Goal: Find specific page/section: Find specific page/section

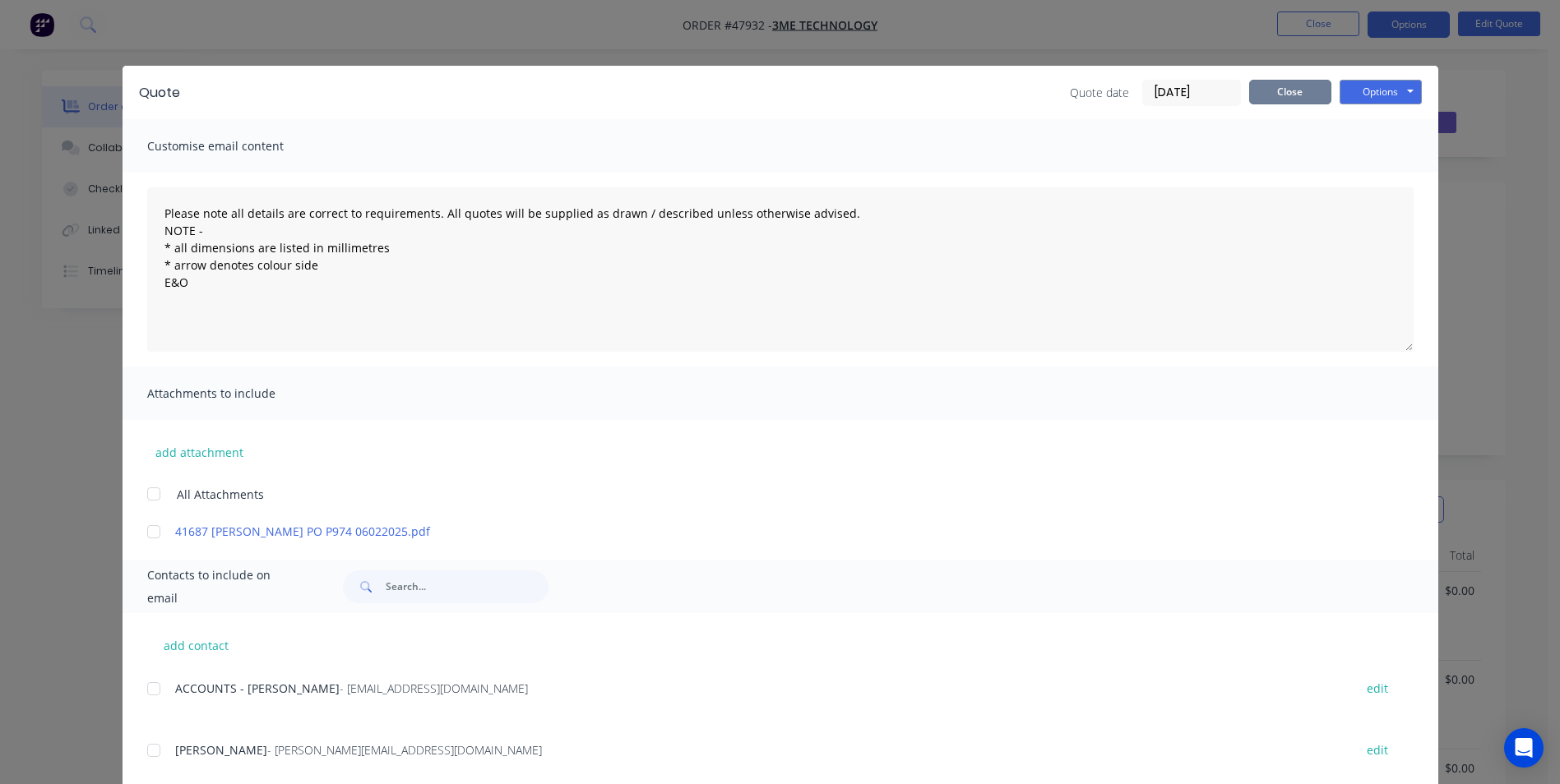
click at [1275, 92] on button "Close" at bounding box center [1289, 92] width 82 height 24
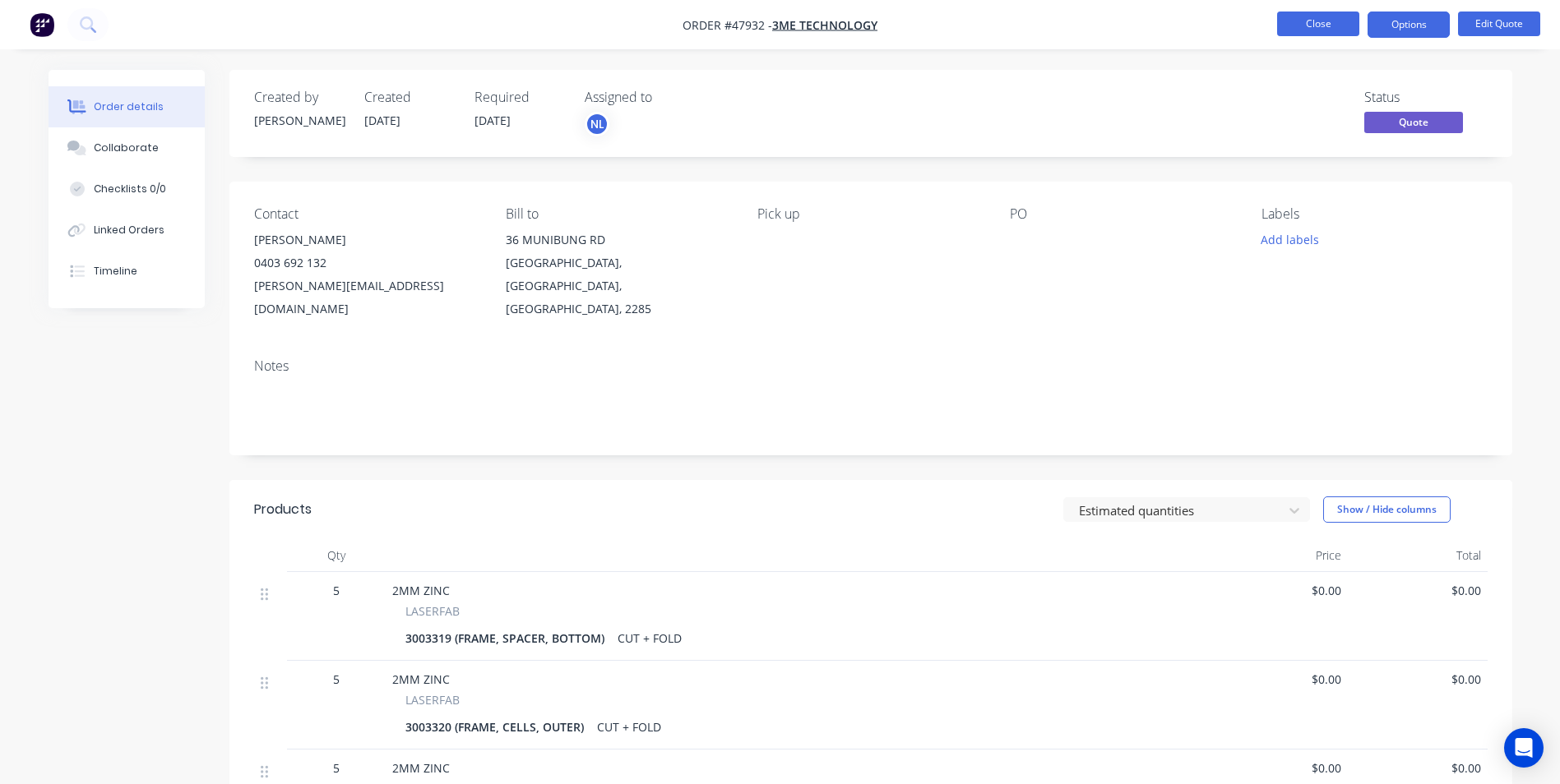
click at [1324, 22] on button "Close" at bounding box center [1317, 23] width 82 height 24
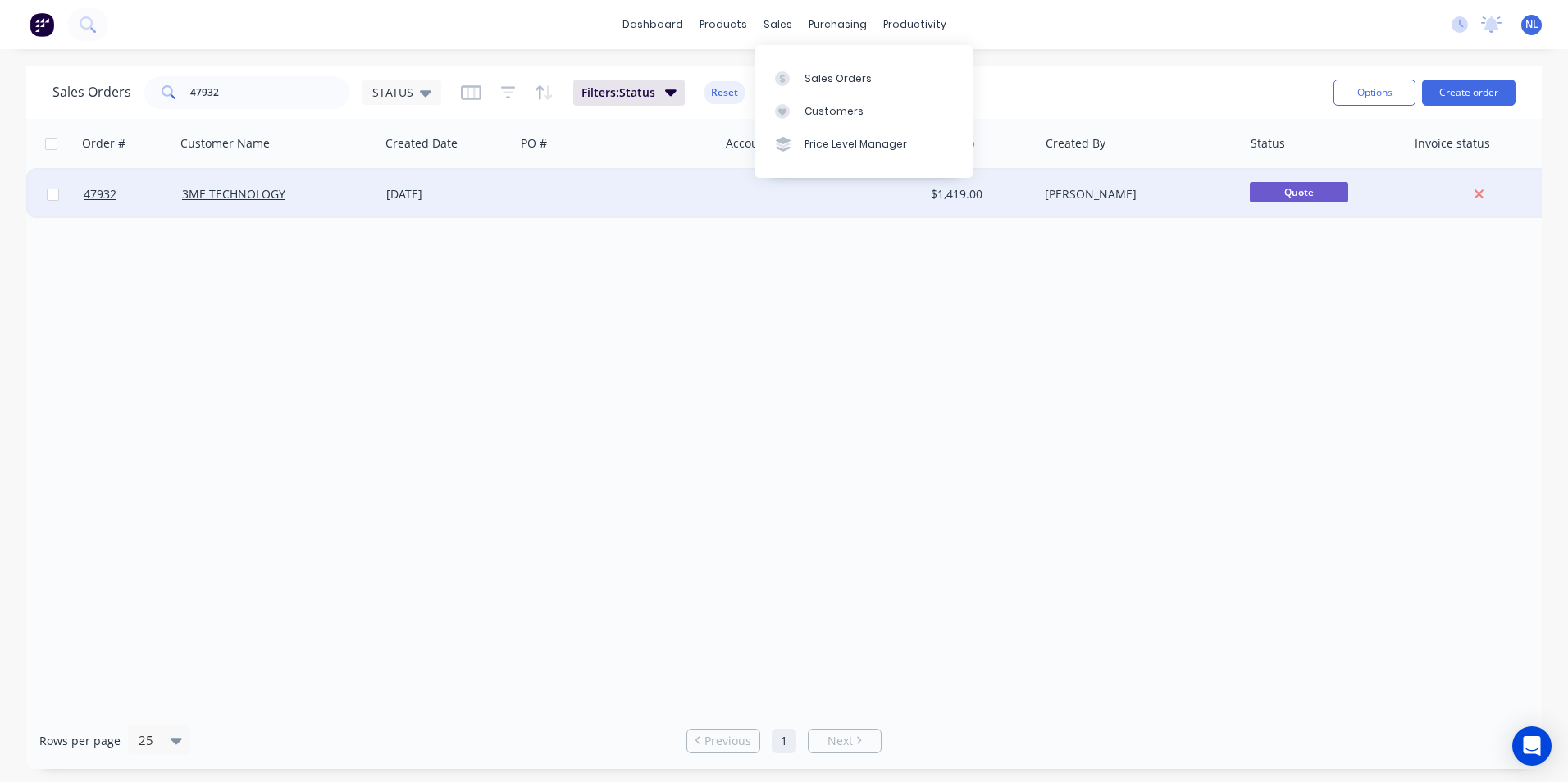
click at [586, 201] on div at bounding box center [617, 194] width 205 height 49
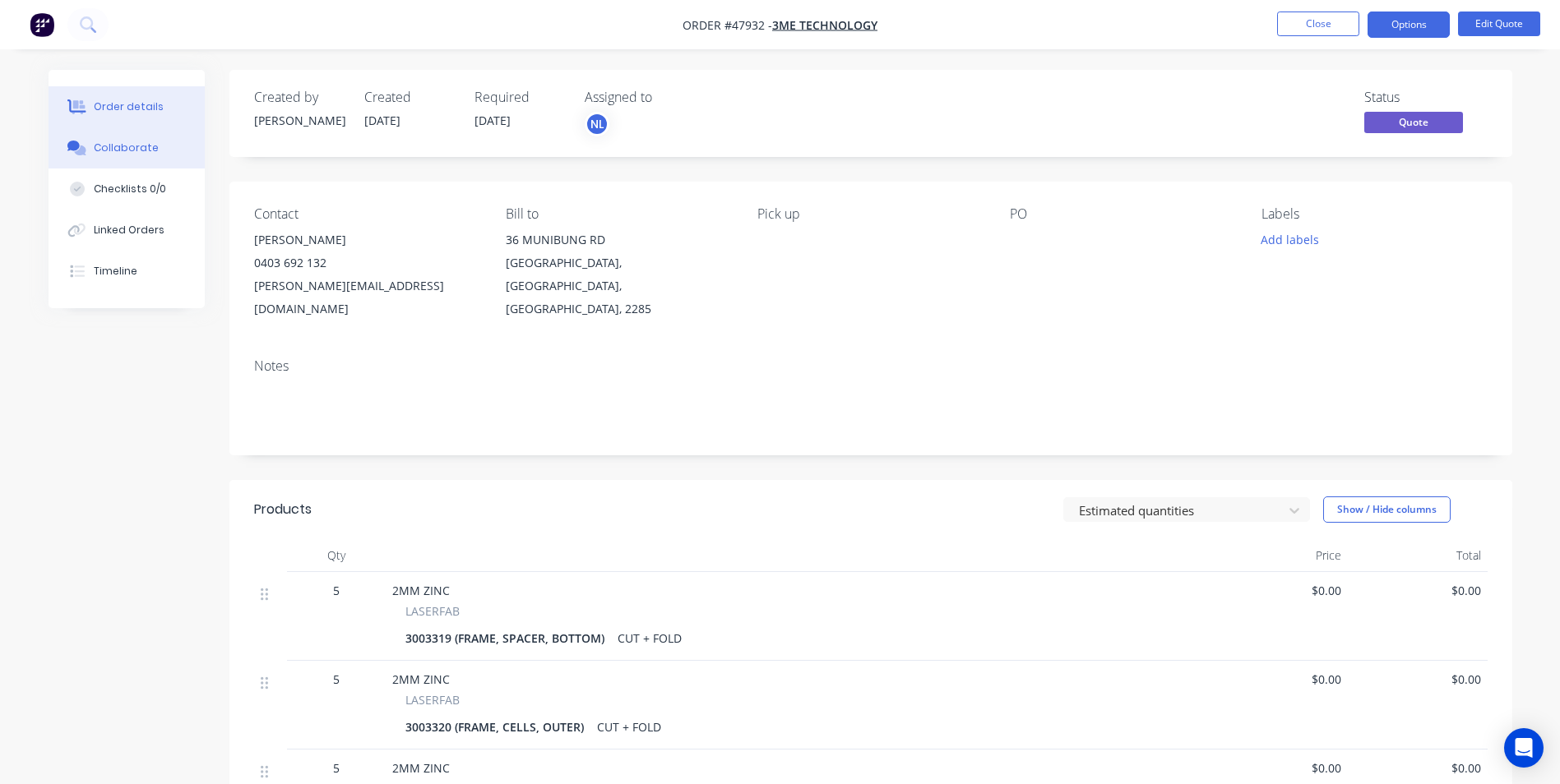
click at [141, 148] on div "Collaborate" at bounding box center [126, 147] width 65 height 14
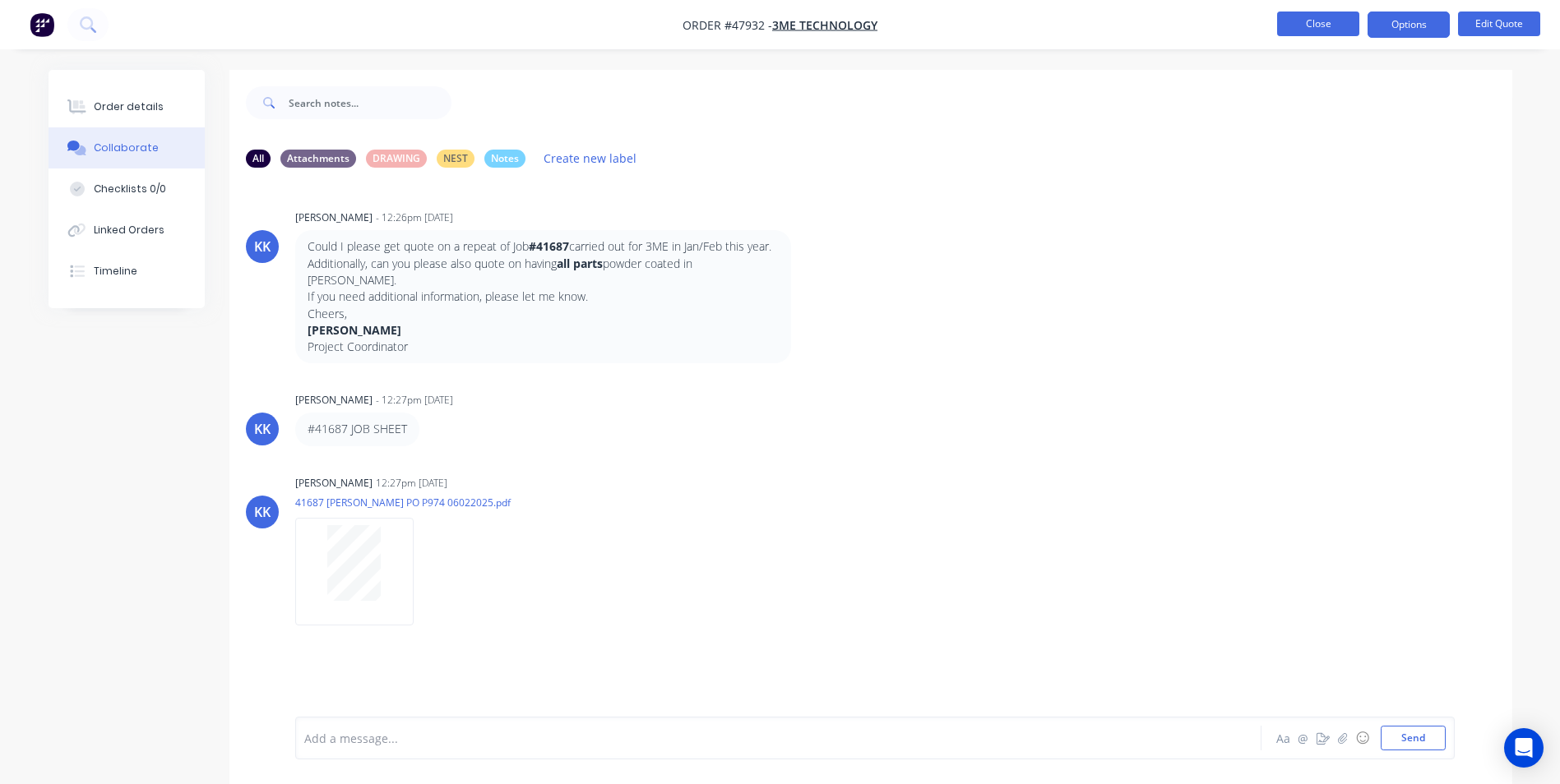
click at [1334, 26] on button "Close" at bounding box center [1317, 23] width 82 height 24
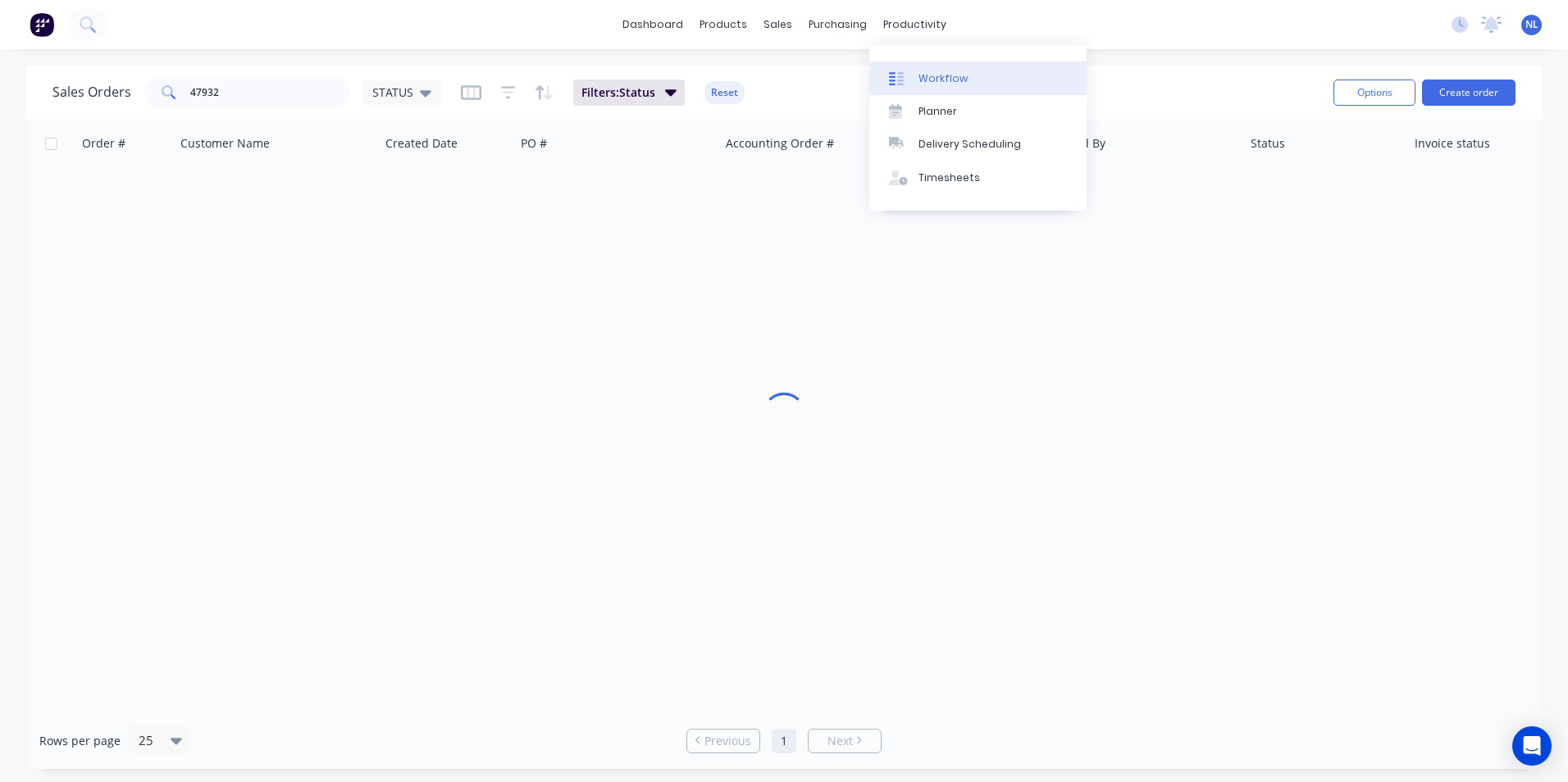
click at [920, 64] on link "Workflow" at bounding box center [978, 78] width 217 height 33
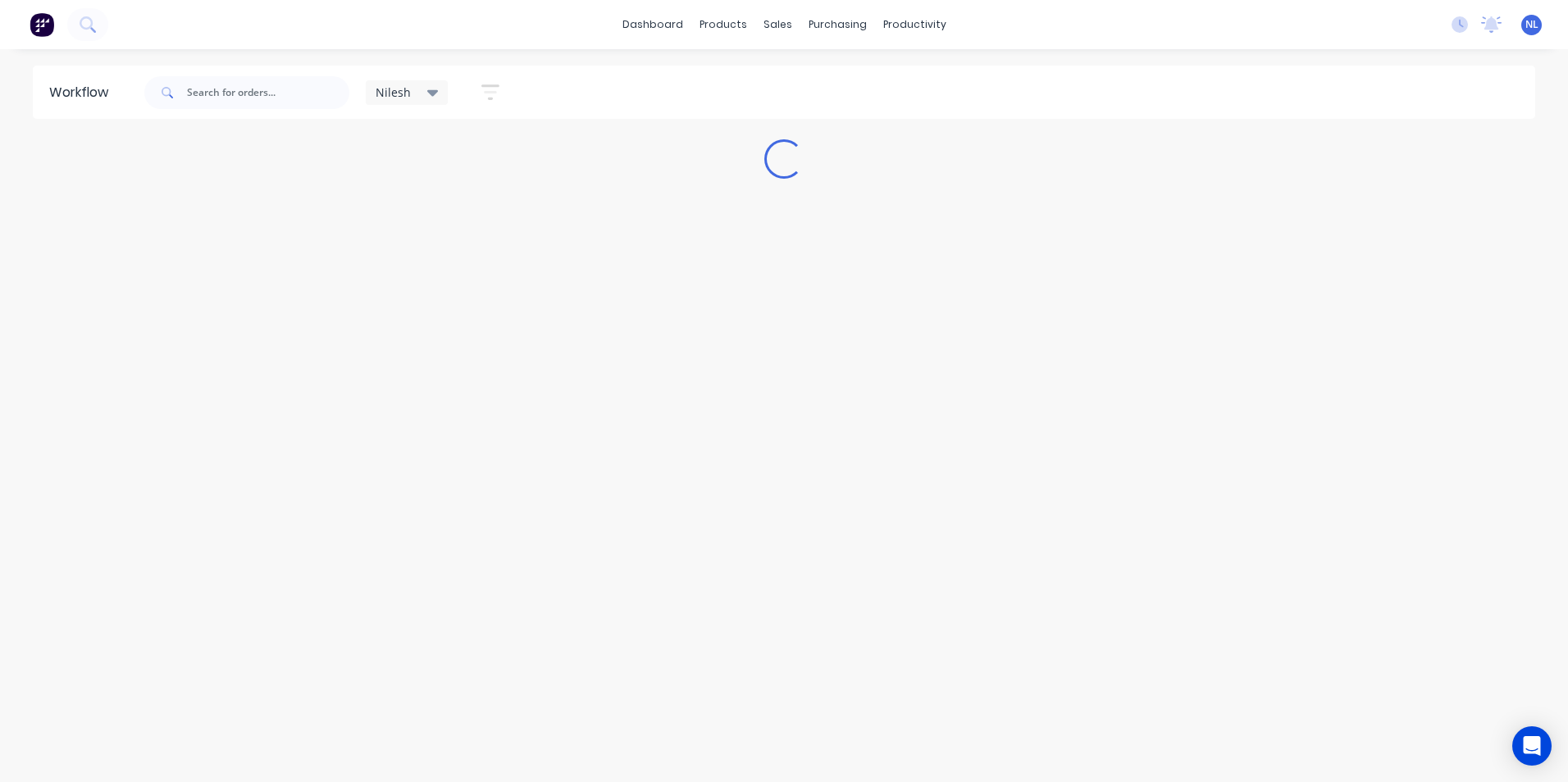
click at [399, 91] on span "Nilesh" at bounding box center [393, 91] width 35 height 17
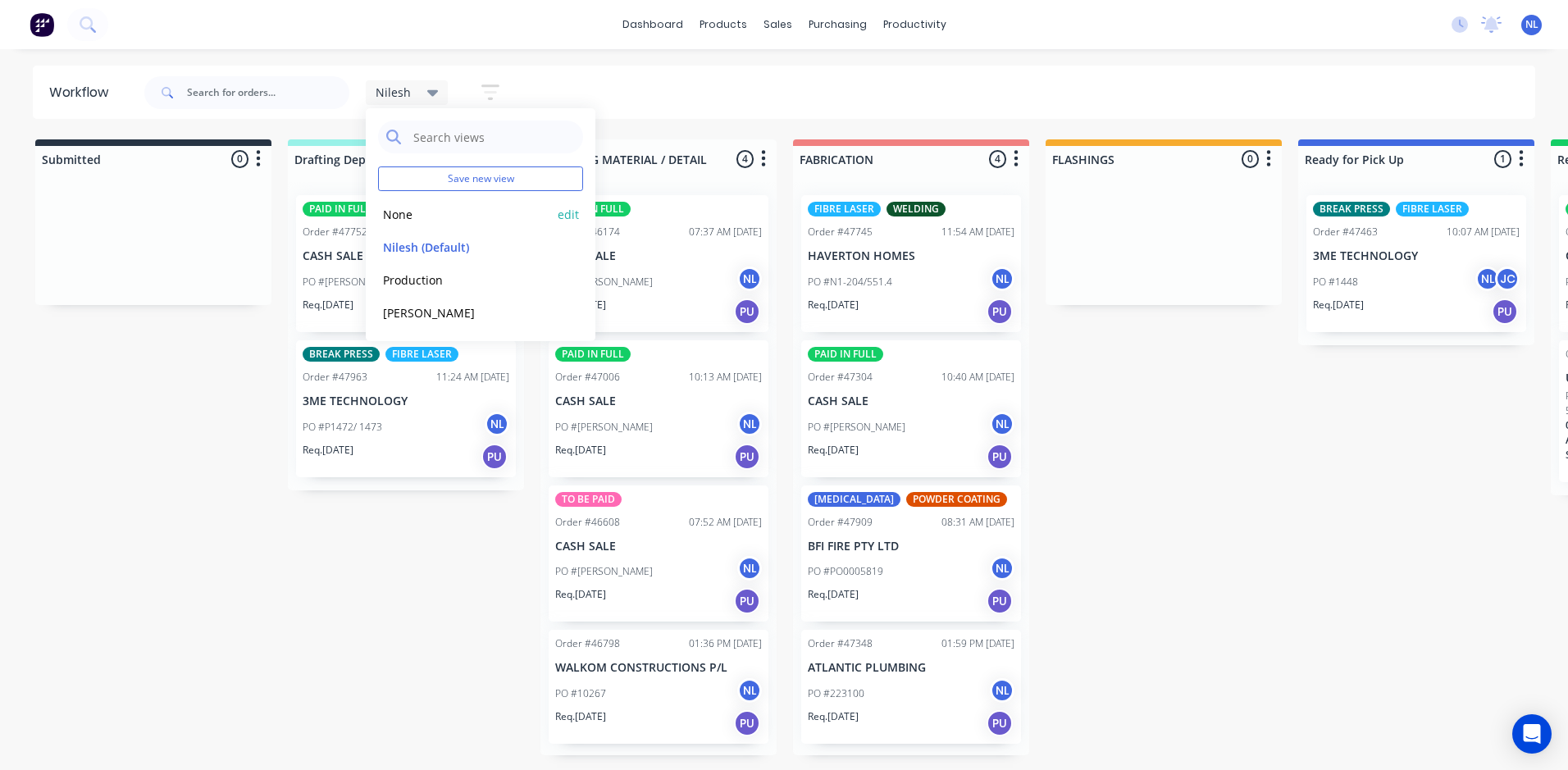
click at [421, 215] on button "None" at bounding box center [465, 214] width 175 height 19
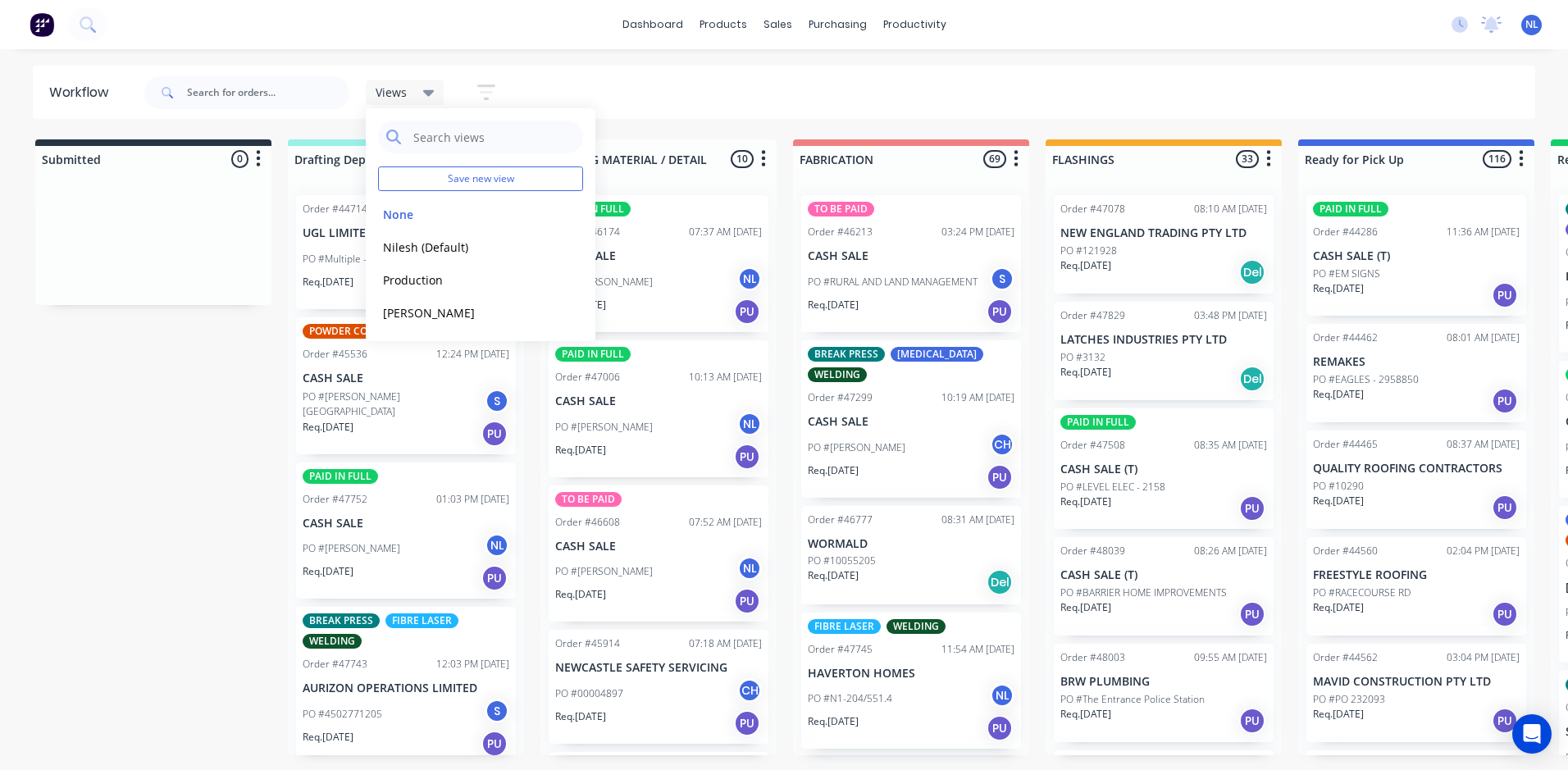
click at [1005, 62] on div "dashboard products sales purchasing productivity dashboard products Product Cat…" at bounding box center [784, 336] width 1568 height 672
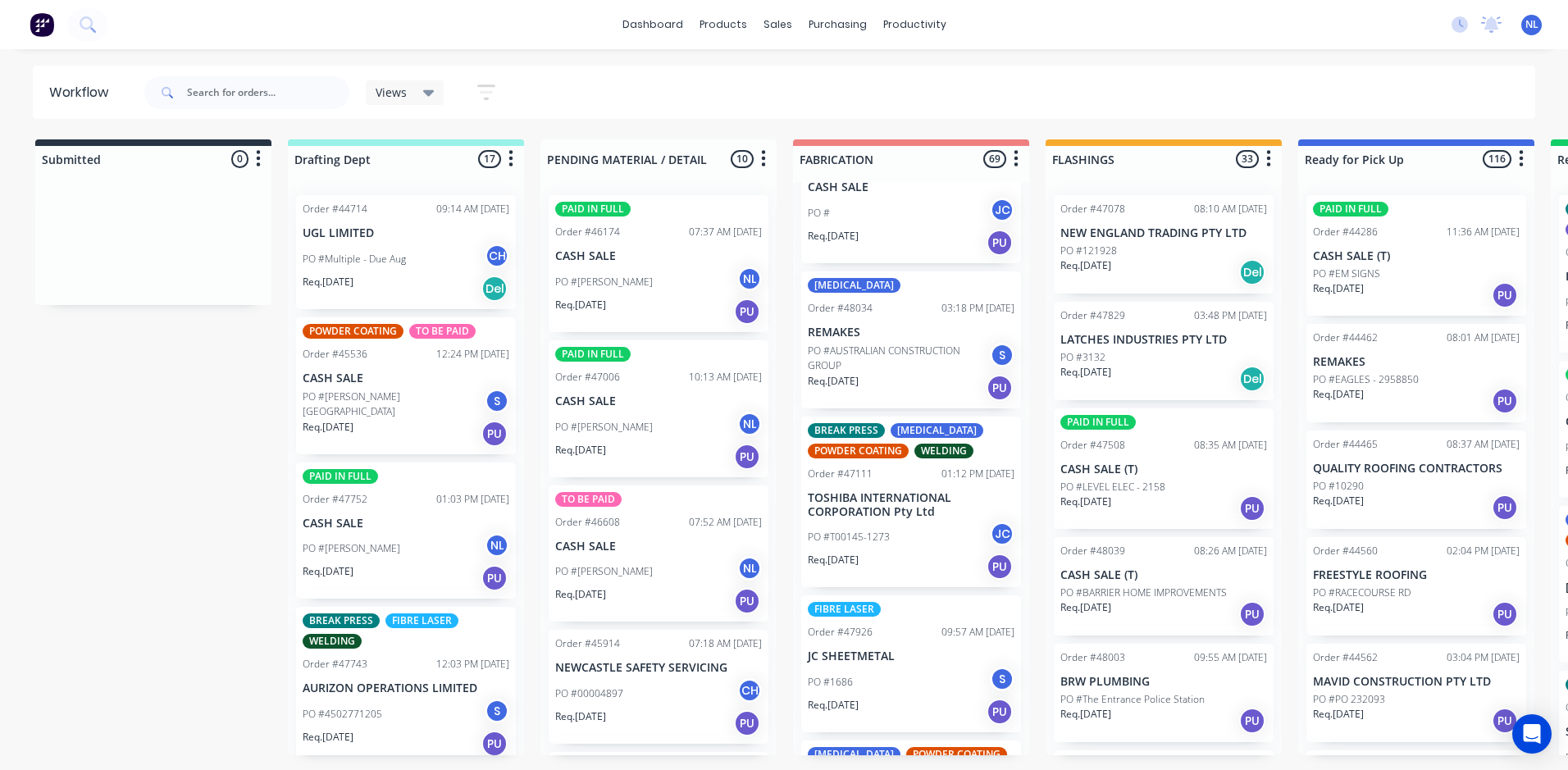
scroll to position [2215, 0]
